Goal: Complete application form: Complete application form

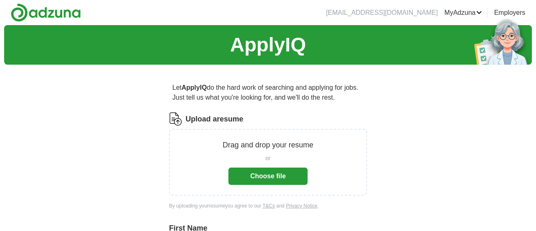
click at [212, 119] on label "Upload a resume" at bounding box center [215, 119] width 58 height 11
click at [0, 0] on input "Upload a resume" at bounding box center [0, 0] width 0 height 0
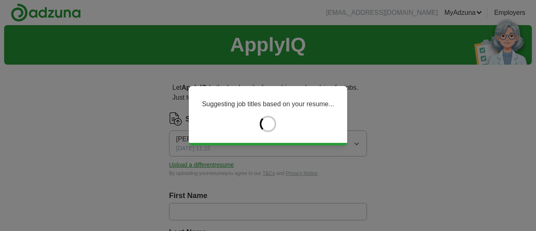
type input "*******"
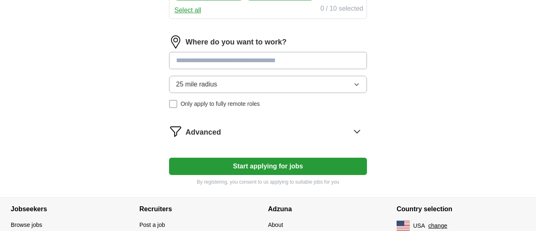
scroll to position [476, 0]
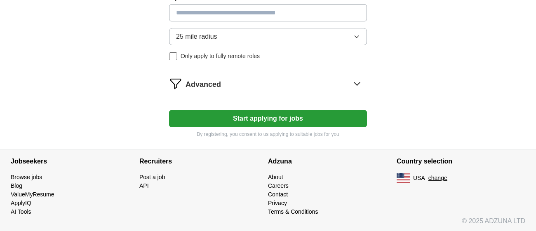
click at [358, 83] on icon at bounding box center [356, 84] width 5 height 3
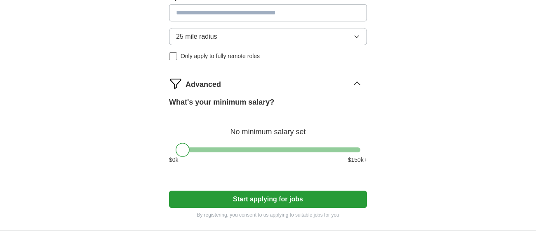
click at [255, 149] on div at bounding box center [268, 150] width 185 height 5
click at [238, 148] on div at bounding box center [268, 150] width 185 height 5
drag, startPoint x: 234, startPoint y: 150, endPoint x: 230, endPoint y: 150, distance: 4.5
click at [230, 150] on div at bounding box center [233, 150] width 14 height 14
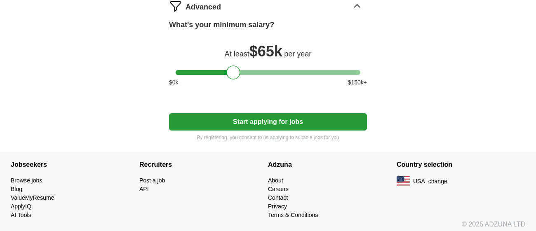
scroll to position [557, 0]
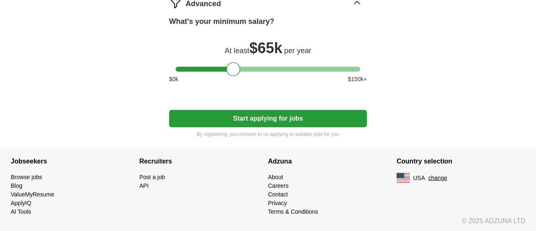
click at [288, 120] on button "Start applying for jobs" at bounding box center [268, 118] width 198 height 17
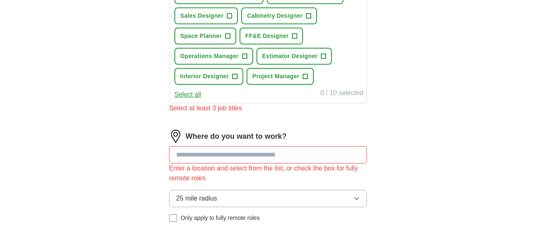
scroll to position [190, 0]
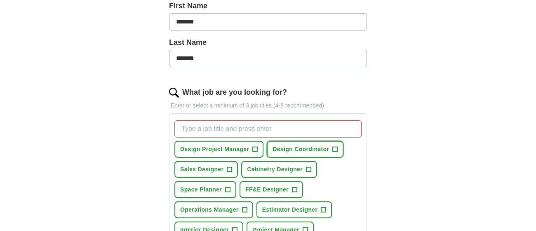
click at [334, 148] on span "+" at bounding box center [335, 149] width 5 height 7
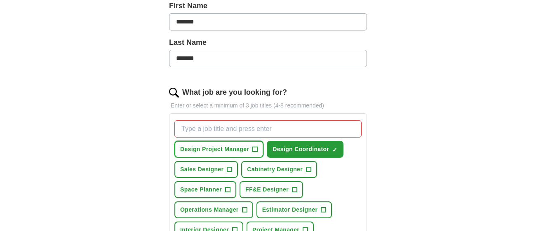
click at [255, 150] on span "+" at bounding box center [255, 149] width 5 height 7
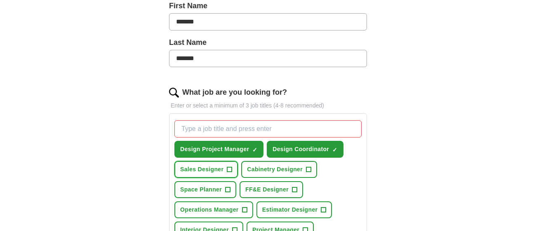
click at [228, 168] on span "+" at bounding box center [229, 170] width 5 height 7
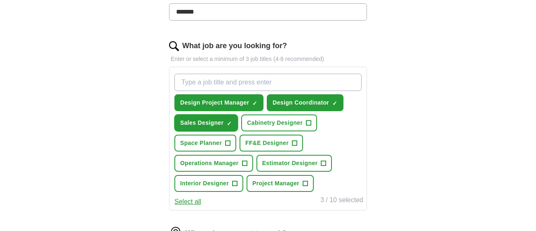
scroll to position [243, 0]
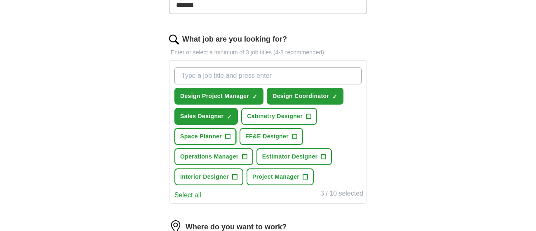
click at [226, 136] on span "+" at bounding box center [228, 137] width 5 height 7
click at [233, 175] on span "+" at bounding box center [234, 177] width 5 height 7
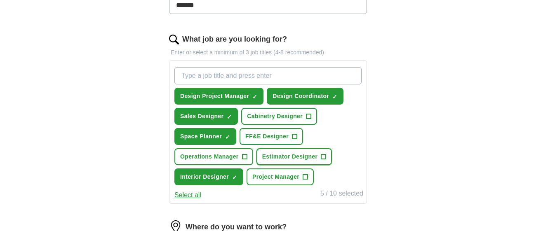
click at [321, 155] on span "+" at bounding box center [323, 156] width 5 height 5
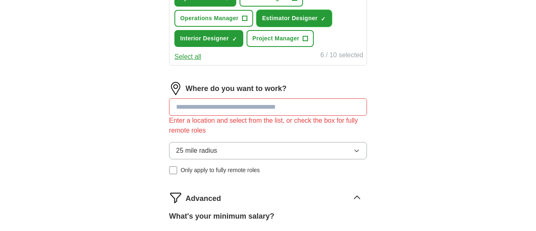
scroll to position [434, 0]
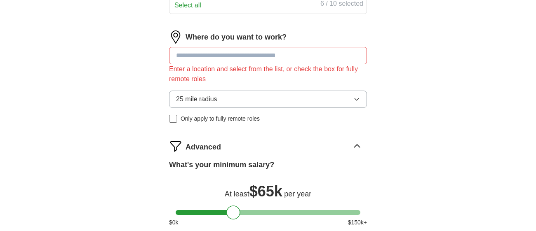
click at [215, 52] on input at bounding box center [268, 55] width 198 height 17
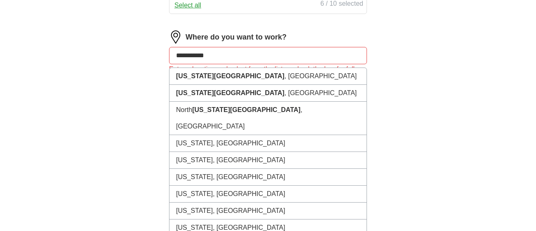
drag, startPoint x: 227, startPoint y: 56, endPoint x: 135, endPoint y: 66, distance: 93.0
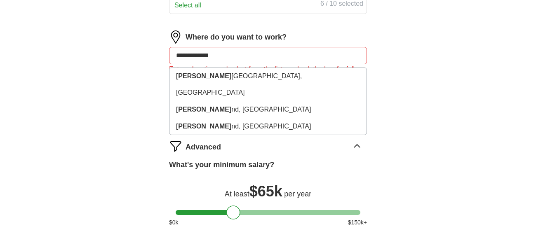
type input "**********"
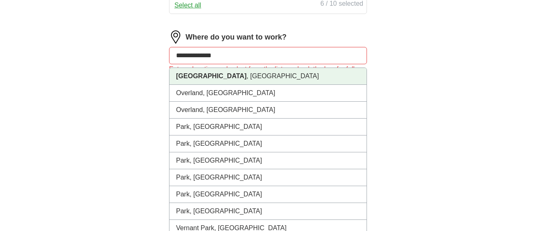
click at [229, 76] on li "[GEOGRAPHIC_DATA] , [GEOGRAPHIC_DATA]" at bounding box center [268, 76] width 197 height 17
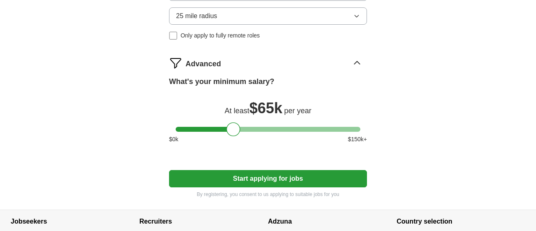
click at [267, 181] on button "Start applying for jobs" at bounding box center [268, 178] width 198 height 17
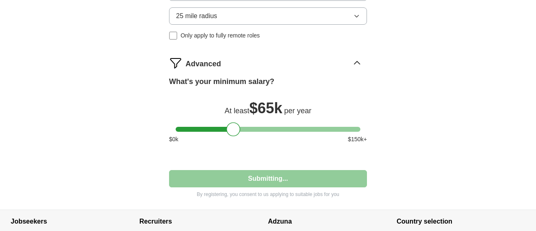
select select "**"
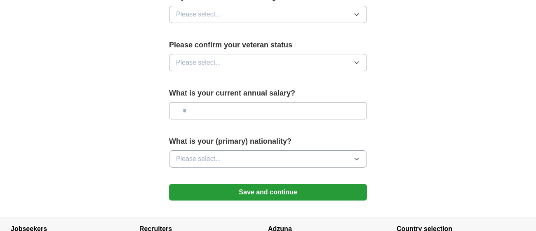
scroll to position [615, 0]
